Goal: Task Accomplishment & Management: Manage account settings

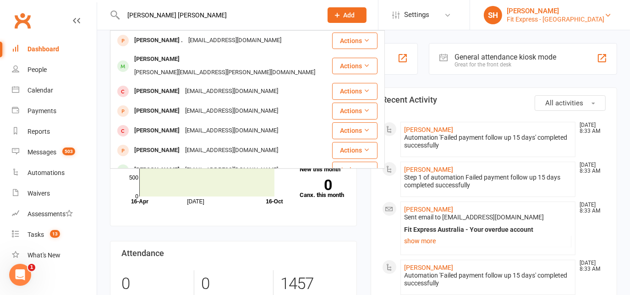
type input "[PERSON_NAME] [PERSON_NAME]"
click at [561, 21] on div "Fit Express - Heidelberg" at bounding box center [556, 19] width 98 height 8
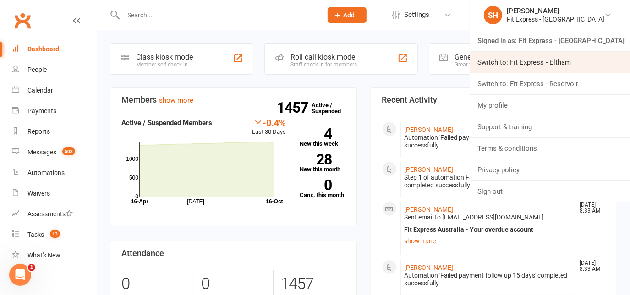
click at [560, 60] on link "Switch to: Fit Express - Eltham" at bounding box center [550, 62] width 160 height 21
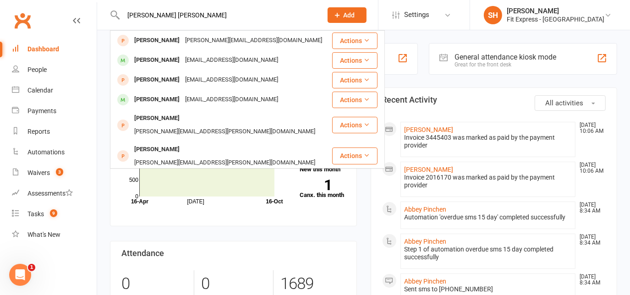
click at [148, 11] on input "[PERSON_NAME] [PERSON_NAME]" at bounding box center [218, 15] width 195 height 13
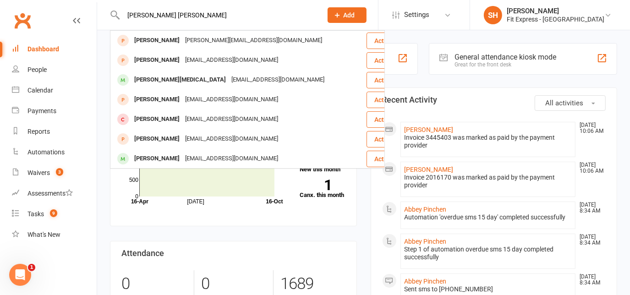
type input "[PERSON_NAME] [PERSON_NAME]"
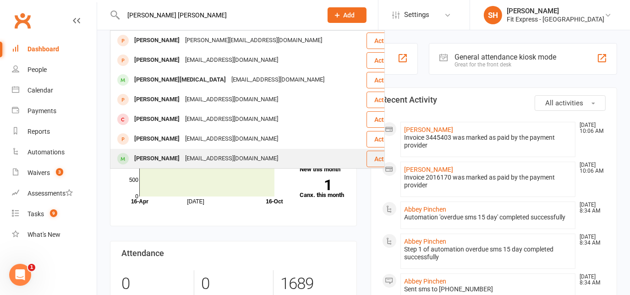
click at [188, 155] on div "[EMAIL_ADDRESS][DOMAIN_NAME]" at bounding box center [231, 158] width 99 height 13
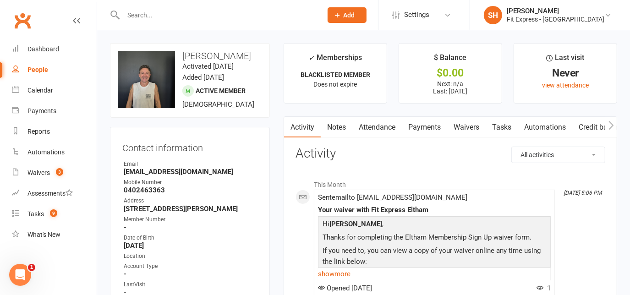
click at [431, 127] on link "Payments" at bounding box center [424, 127] width 45 height 21
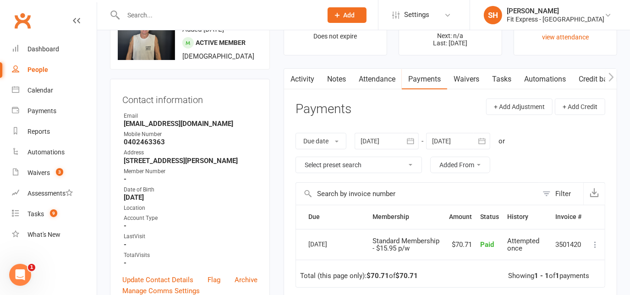
scroll to position [50, 0]
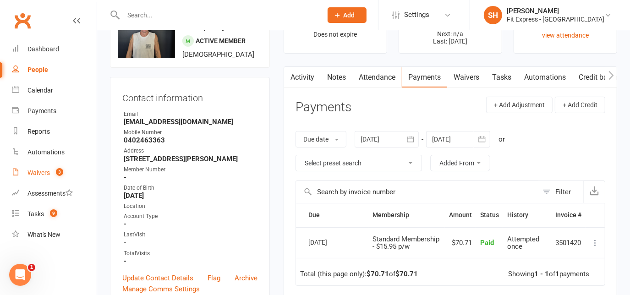
click at [39, 173] on div "Waivers" at bounding box center [38, 172] width 22 height 7
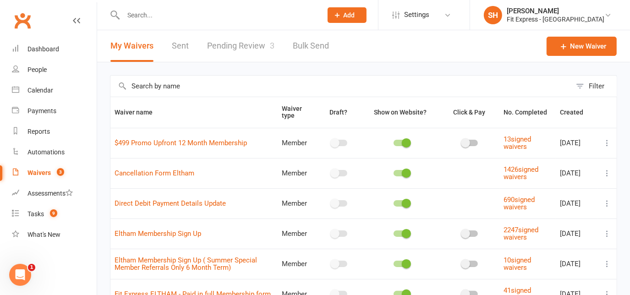
click at [233, 45] on link "Pending Review 3" at bounding box center [240, 46] width 67 height 32
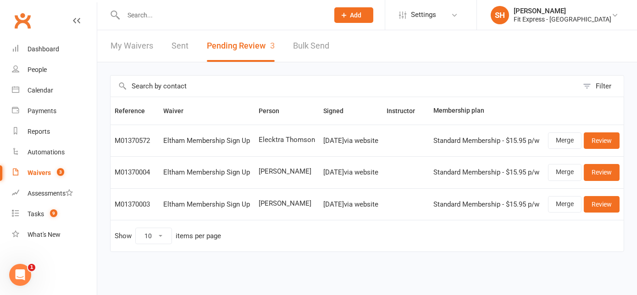
click at [19, 24] on link "Clubworx" at bounding box center [22, 20] width 23 height 23
